Goal: Transaction & Acquisition: Purchase product/service

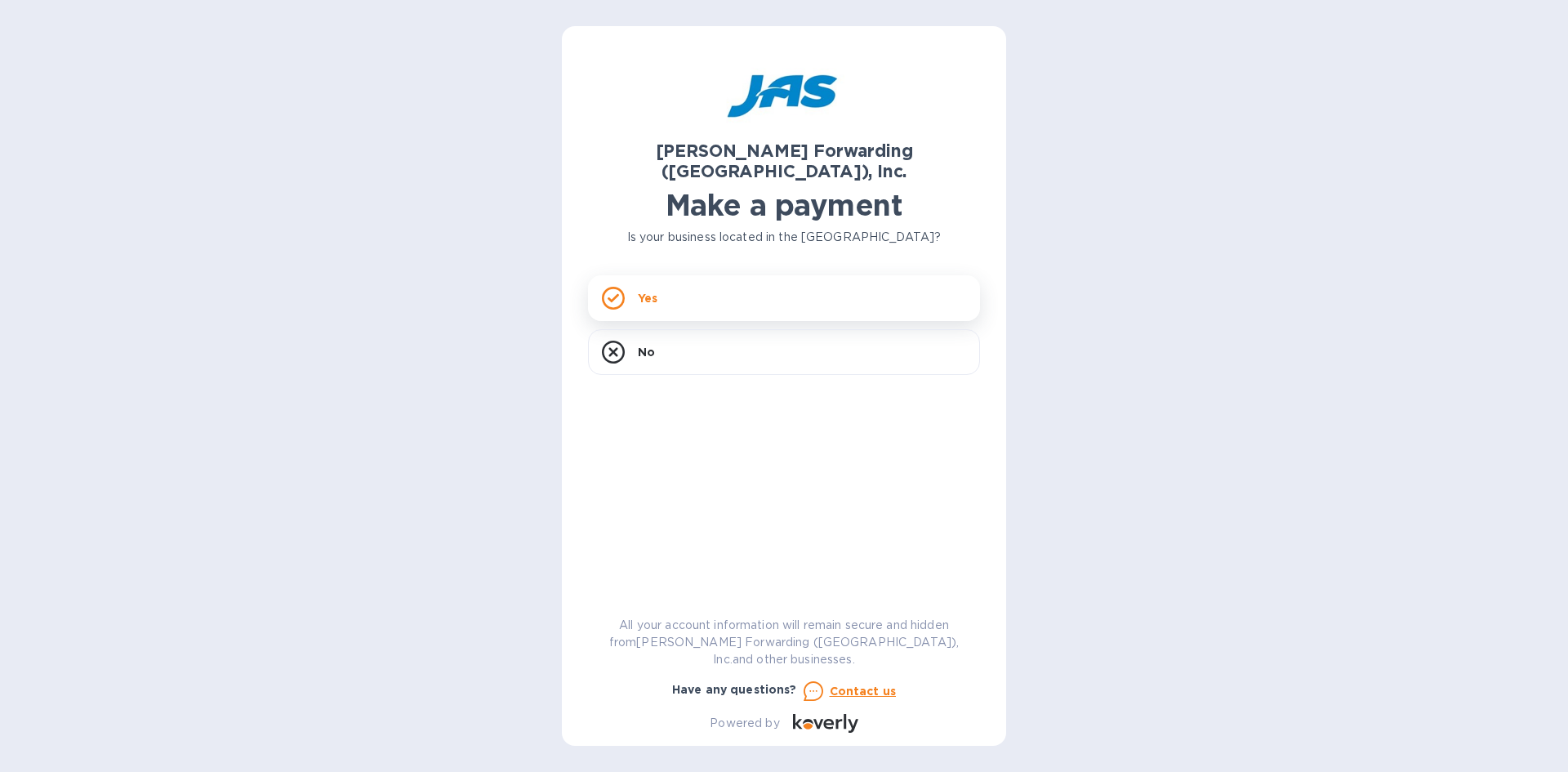
click at [674, 275] on div "Yes" at bounding box center [784, 298] width 392 height 45
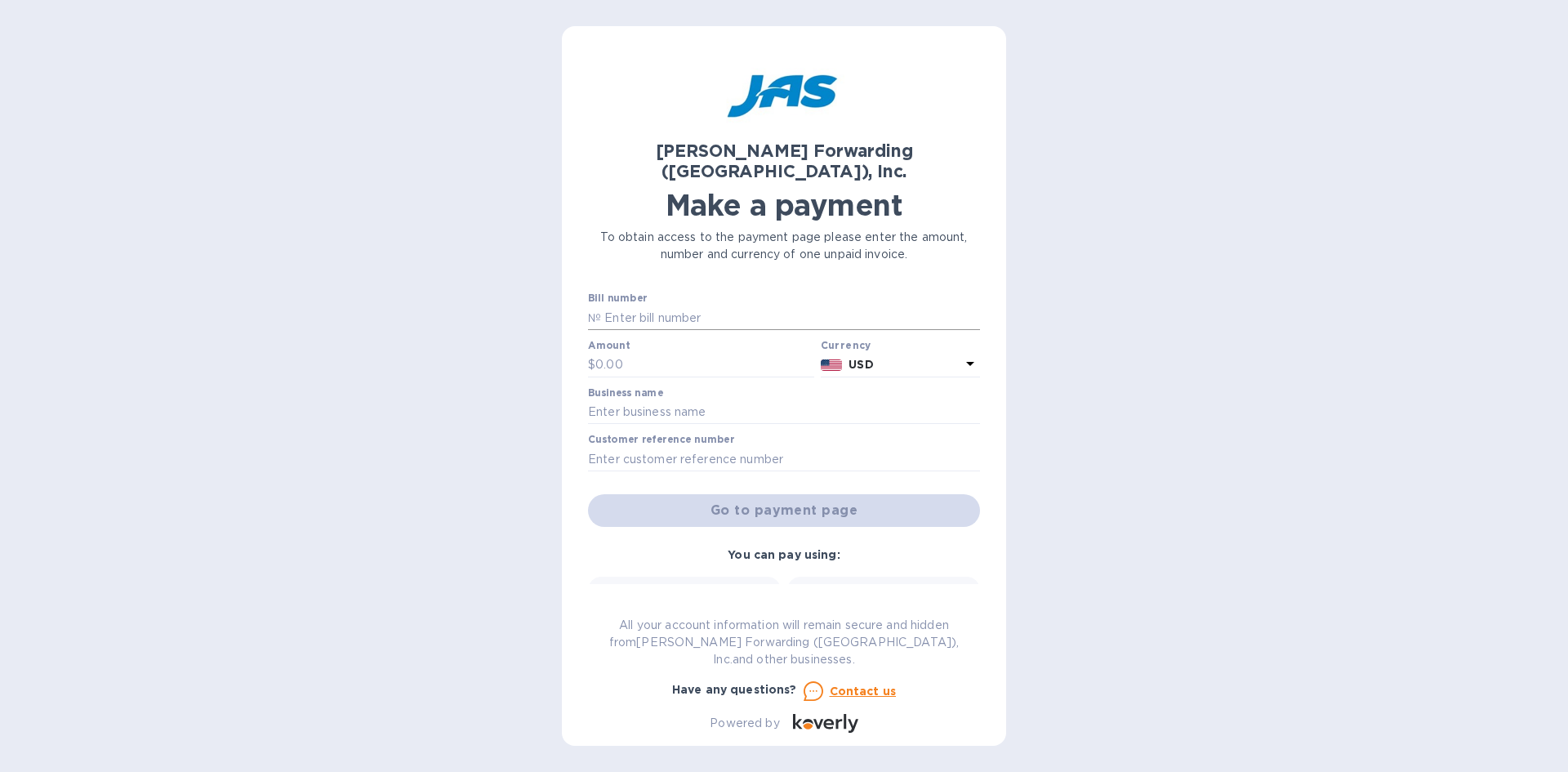
click at [602, 305] on input "text" at bounding box center [790, 317] width 379 height 25
type input "SFO503332605"
click at [647, 353] on input "text" at bounding box center [704, 365] width 218 height 25
type input "10,305"
click at [678, 400] on input "text" at bounding box center [784, 412] width 392 height 25
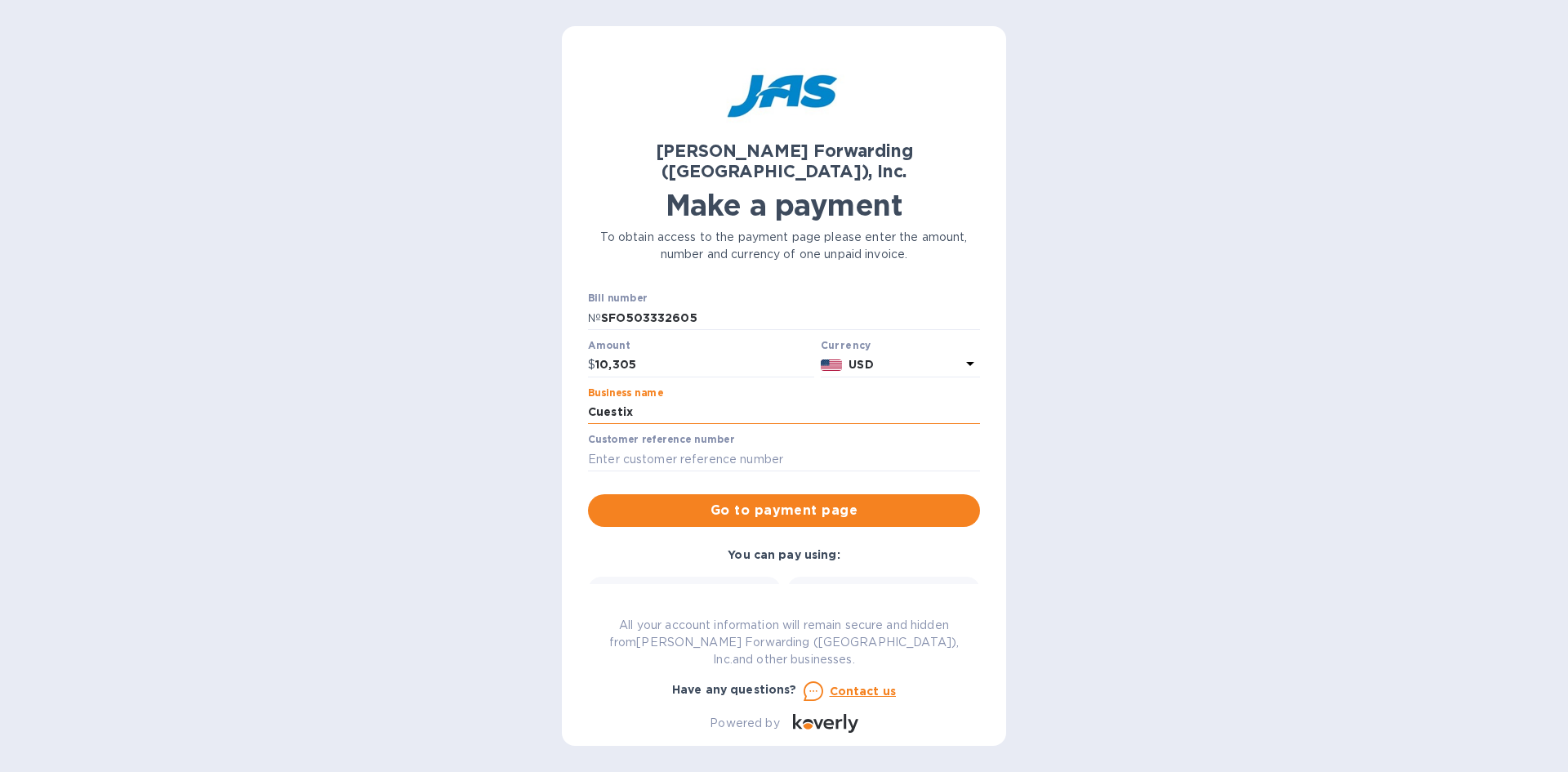
type input "CueStix International"
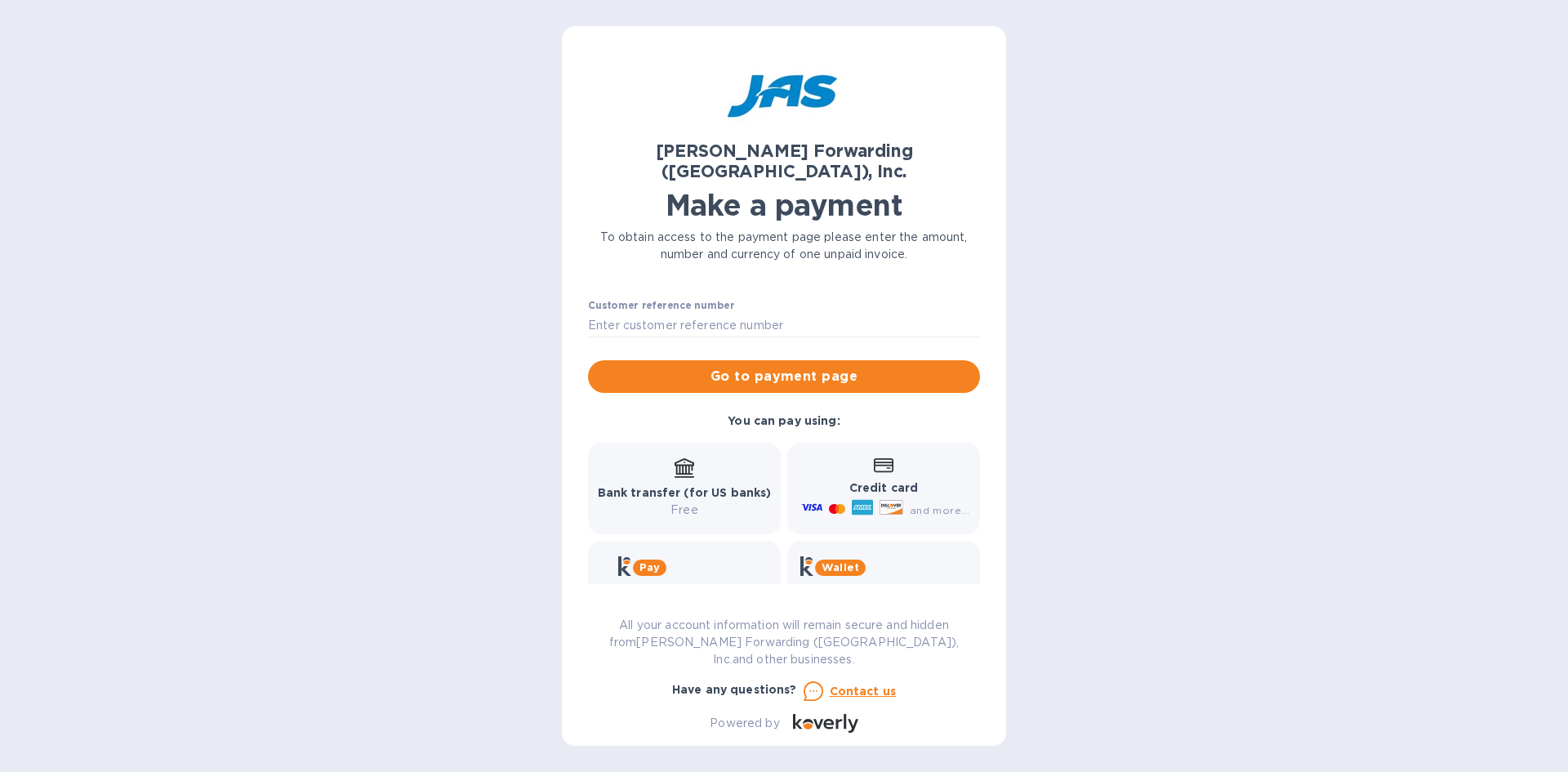
scroll to position [154, 0]
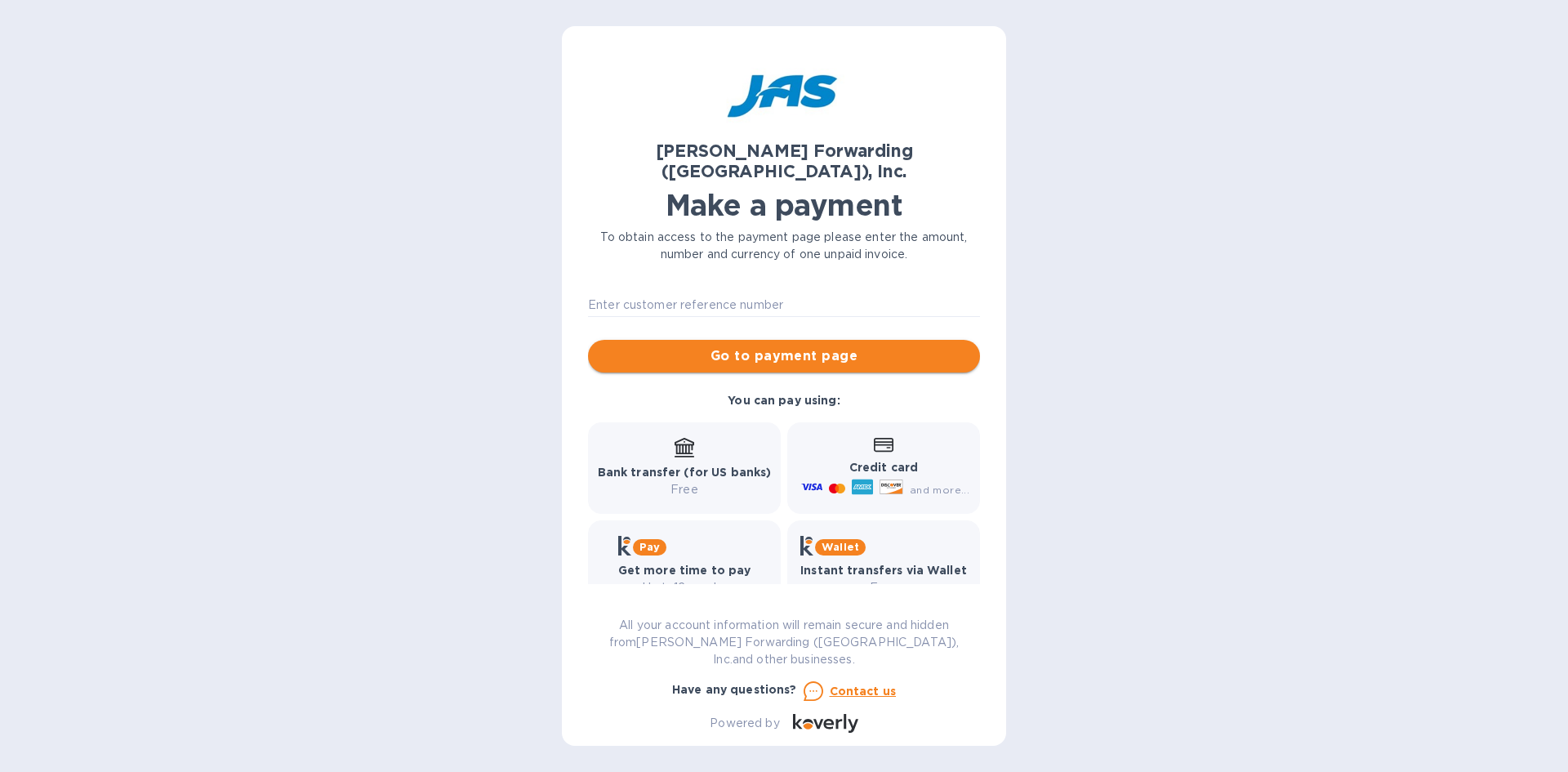
click at [834, 346] on span "Go to payment page" at bounding box center [784, 356] width 366 height 20
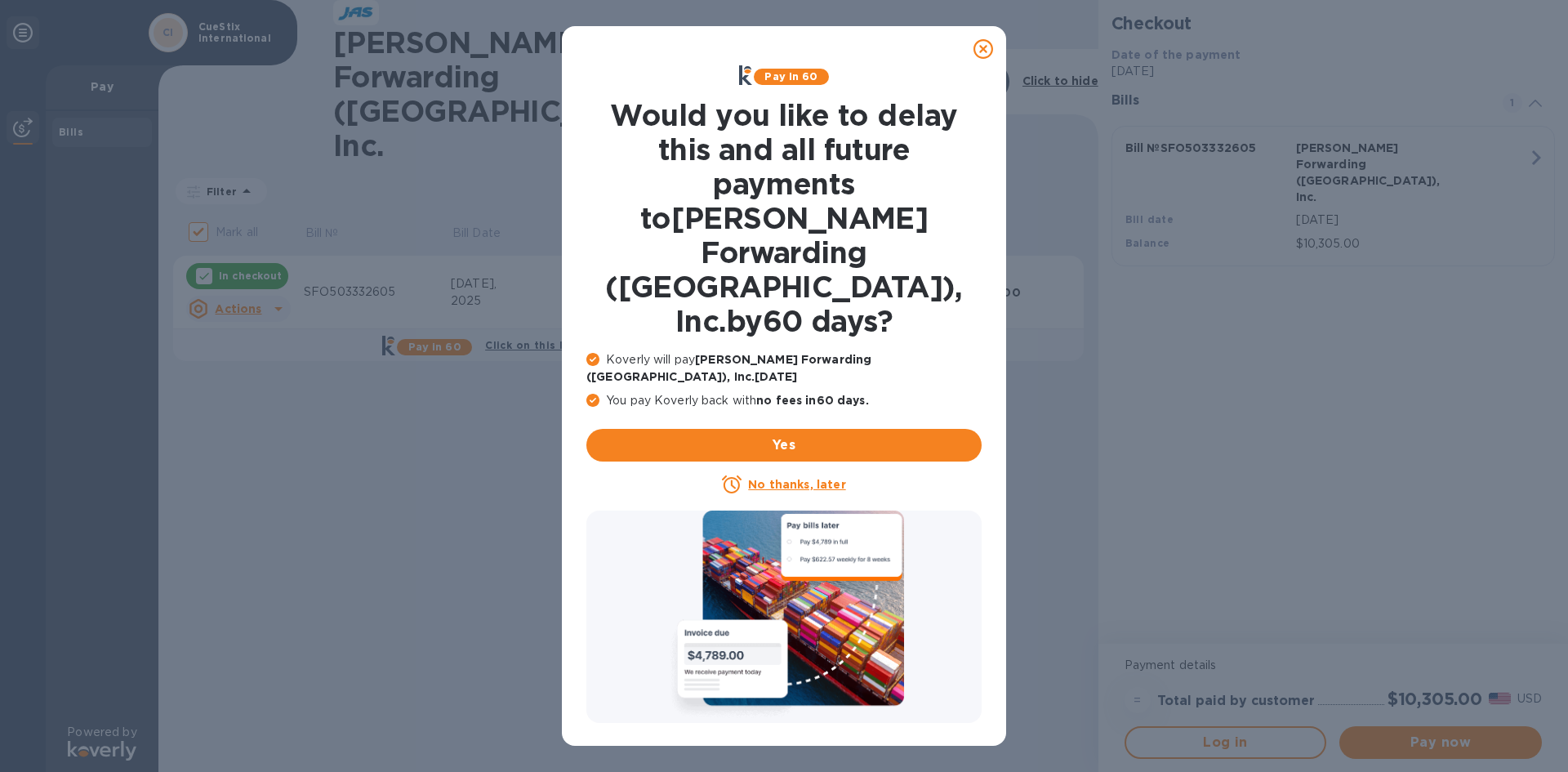
click at [989, 50] on icon at bounding box center [984, 49] width 20 height 20
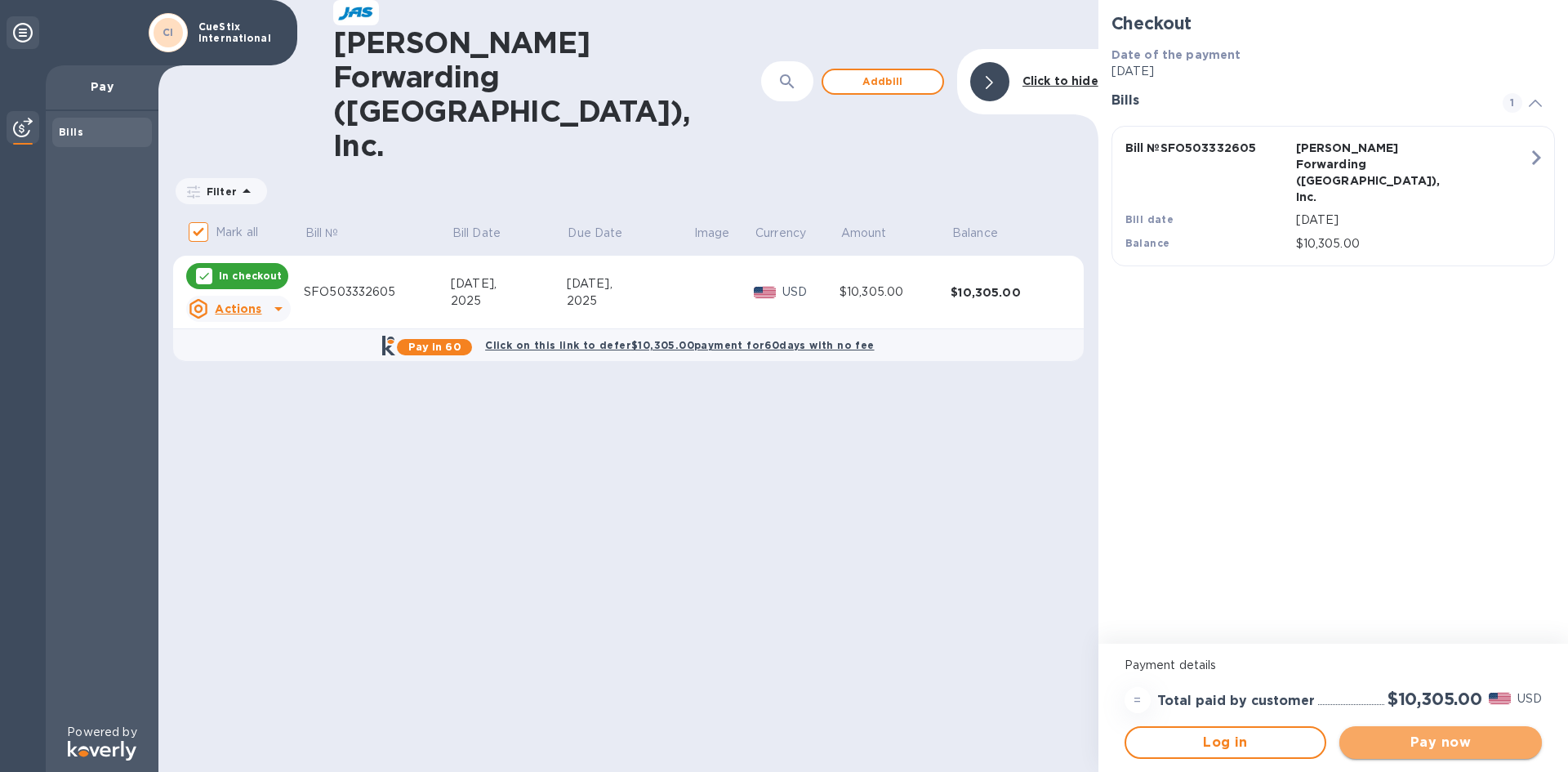
click at [1411, 749] on span "Pay now" at bounding box center [1440, 742] width 176 height 20
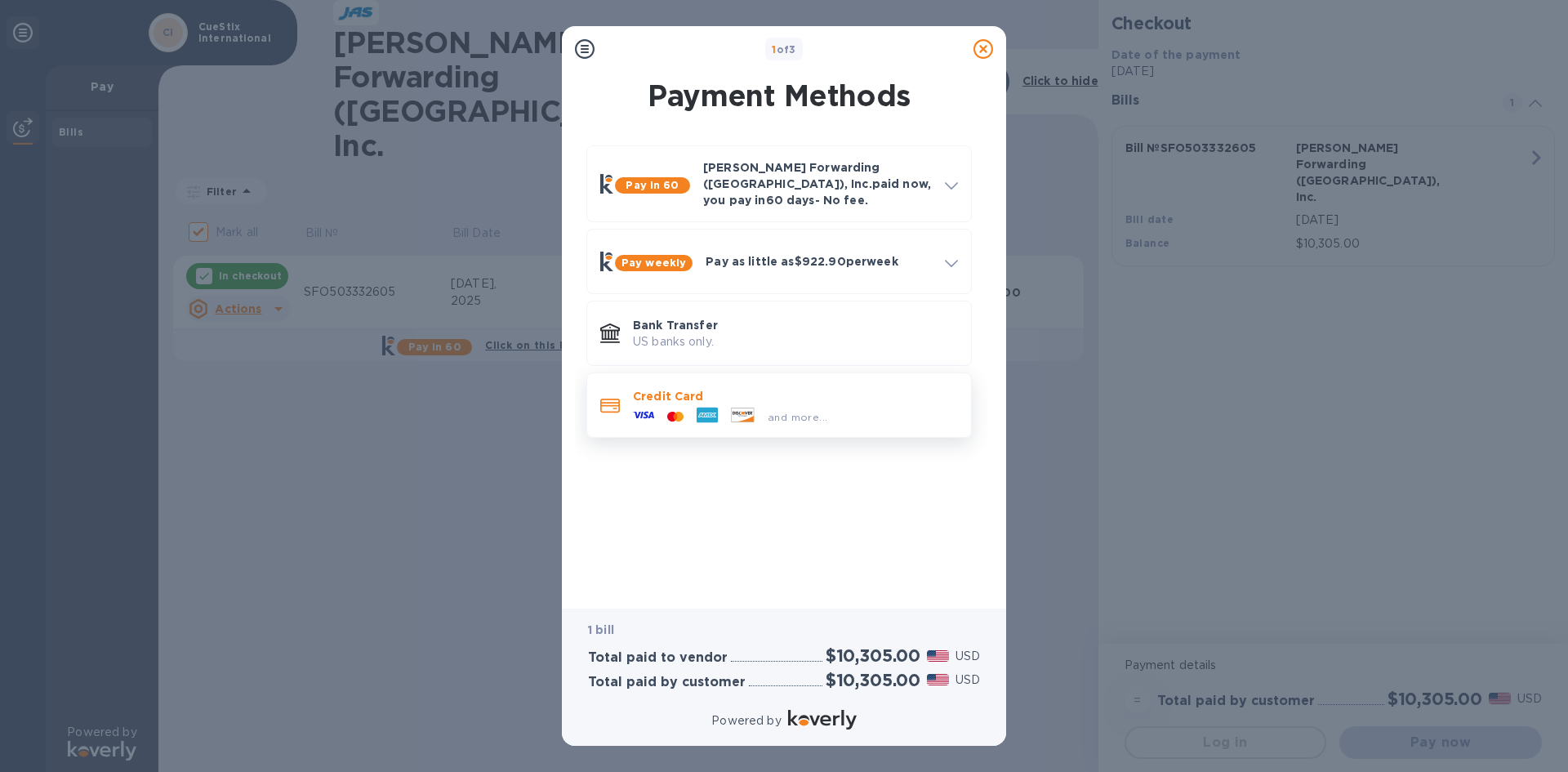
click at [654, 404] on div at bounding box center [644, 416] width 35 height 25
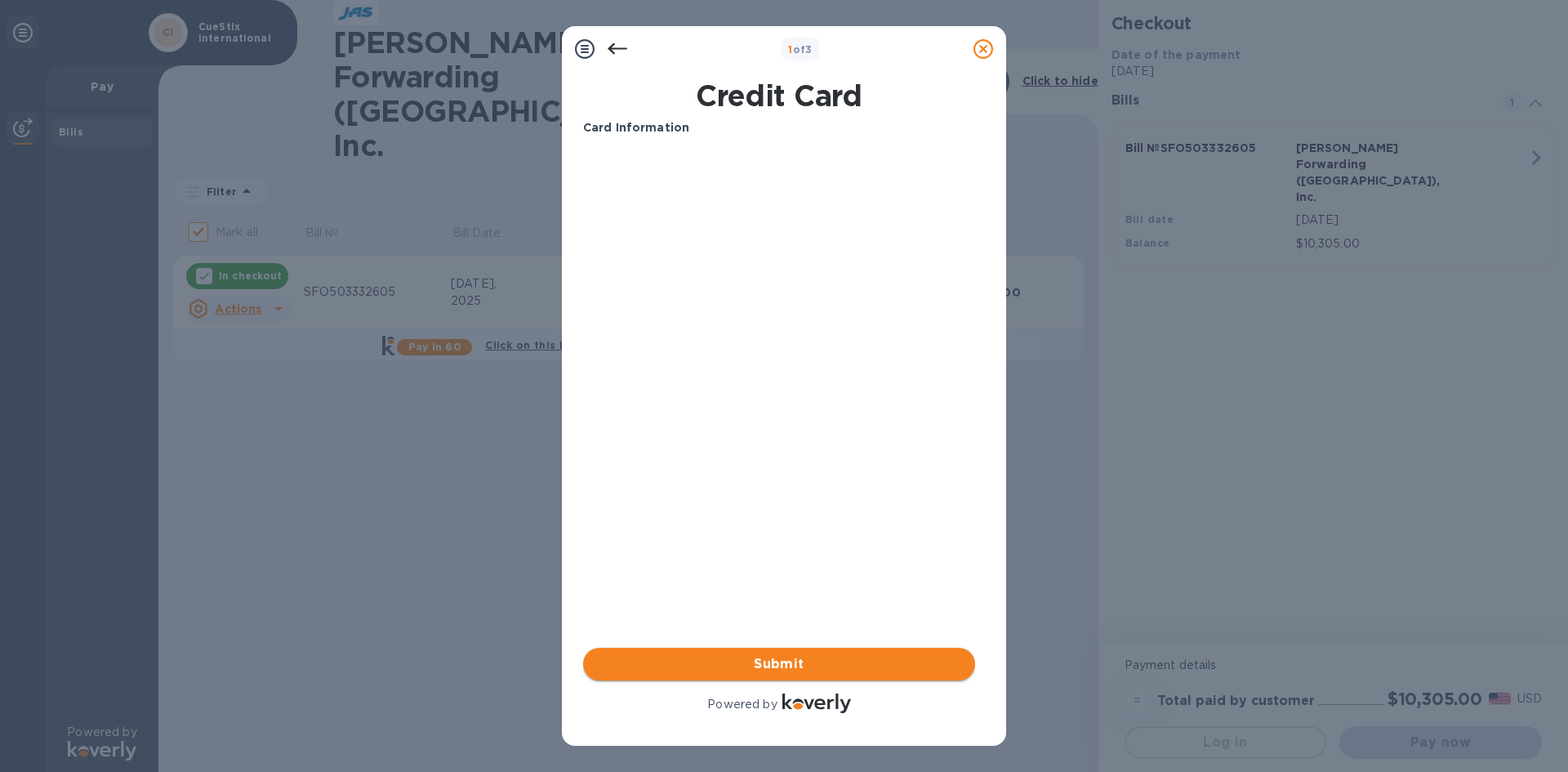
click at [816, 668] on span "Submit" at bounding box center [779, 664] width 366 height 20
click at [637, 134] on p "Card Information" at bounding box center [779, 128] width 392 height 17
click at [612, 43] on icon at bounding box center [618, 49] width 20 height 20
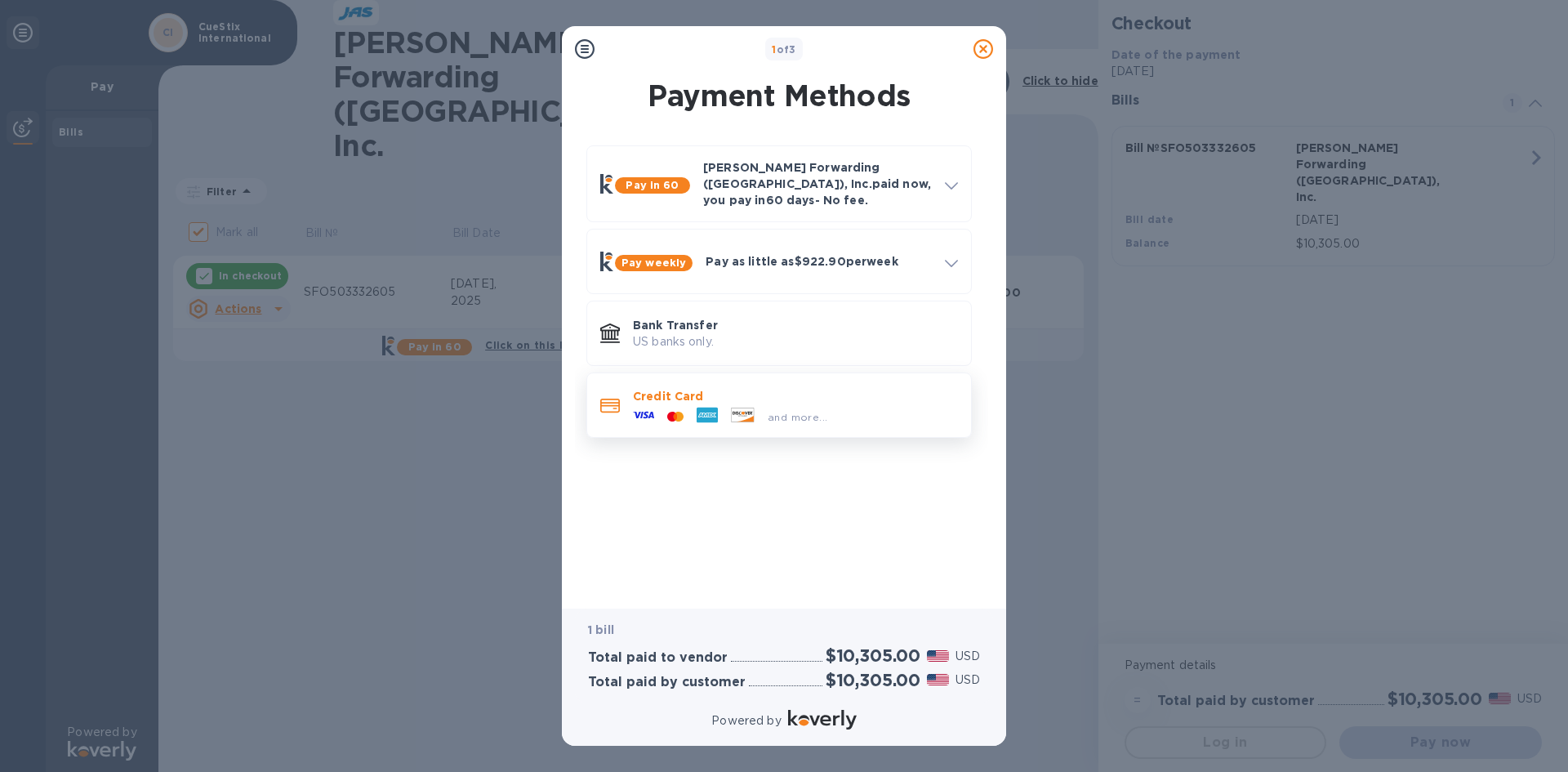
click at [685, 409] on div at bounding box center [675, 417] width 30 height 16
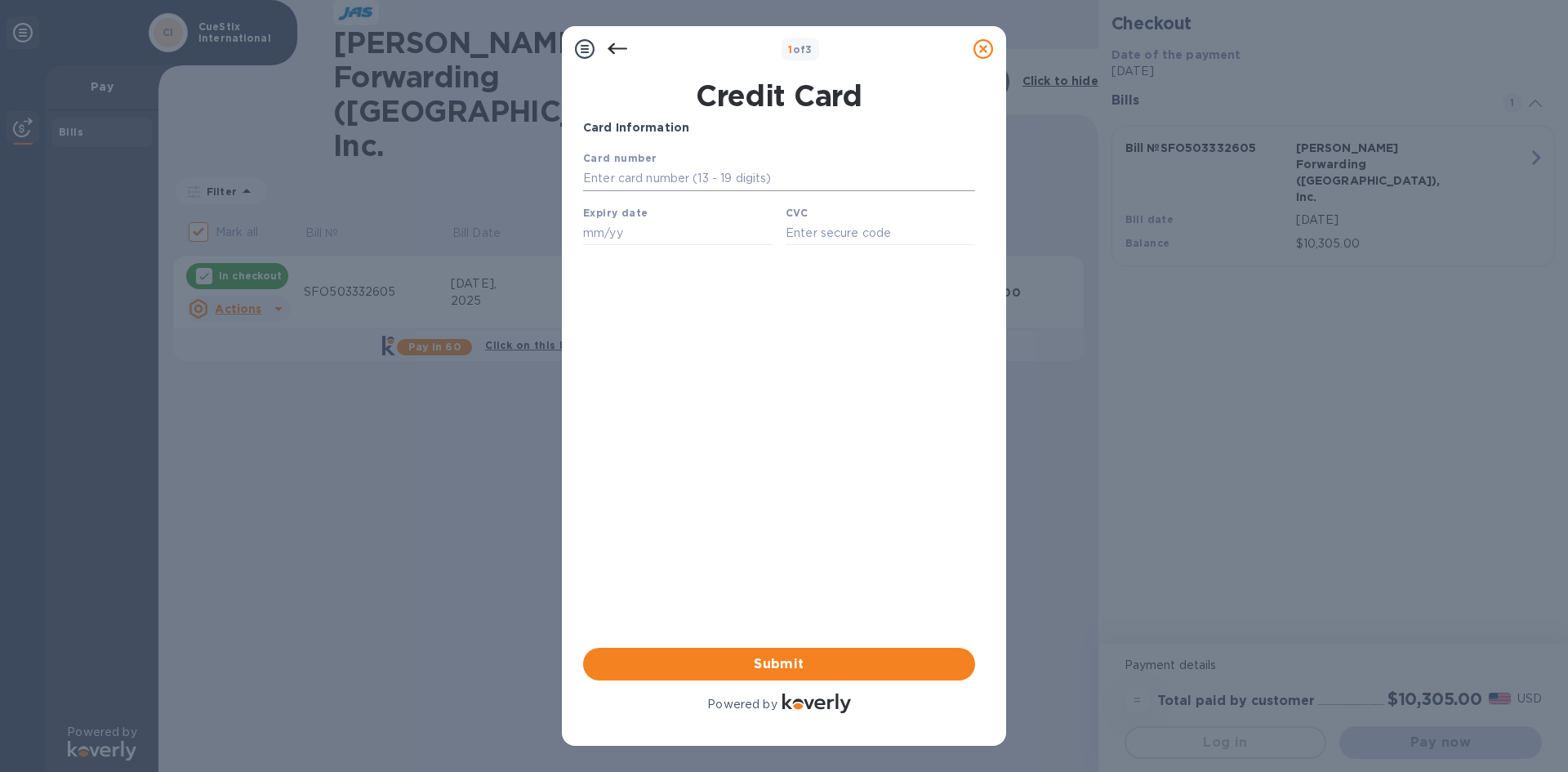
click at [632, 179] on input "text" at bounding box center [779, 179] width 392 height 25
click at [672, 180] on input "text" at bounding box center [779, 179] width 392 height 25
type input "[CREDIT_CARD_NUMBER]"
type input "03/27"
type input "1265"
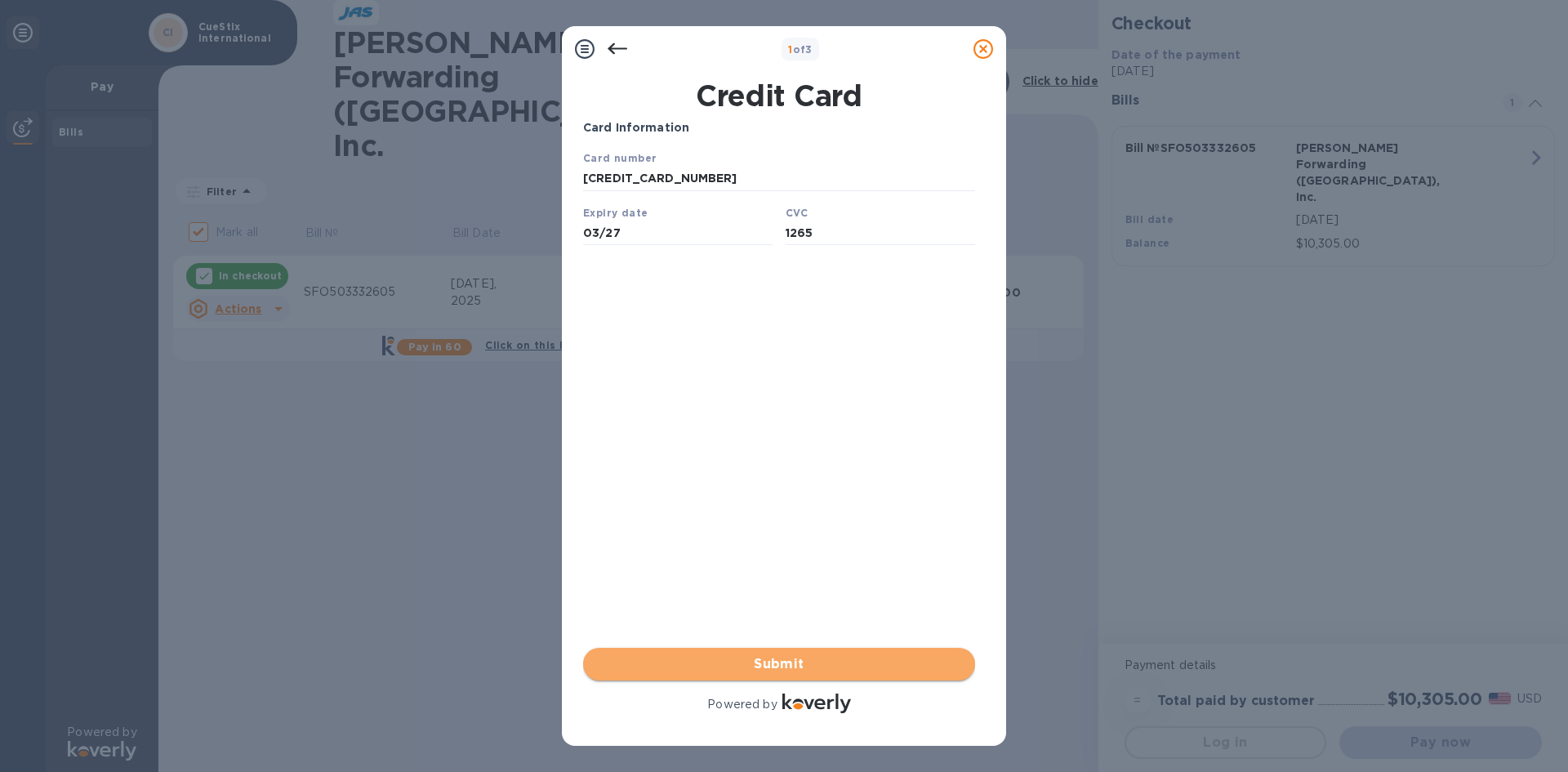
click at [823, 667] on span "Submit" at bounding box center [779, 664] width 366 height 20
